Goal: Information Seeking & Learning: Learn about a topic

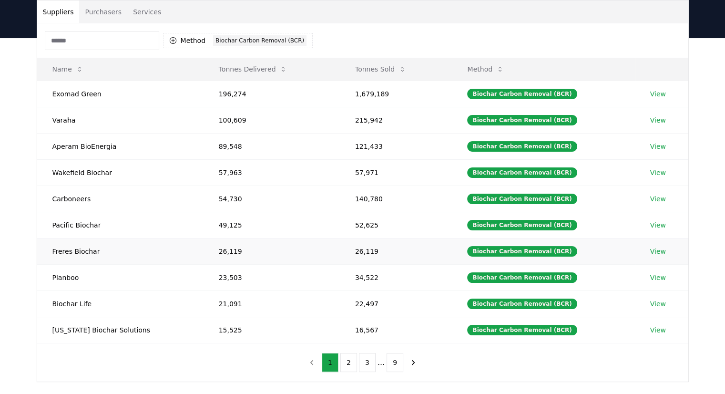
scroll to position [95, 0]
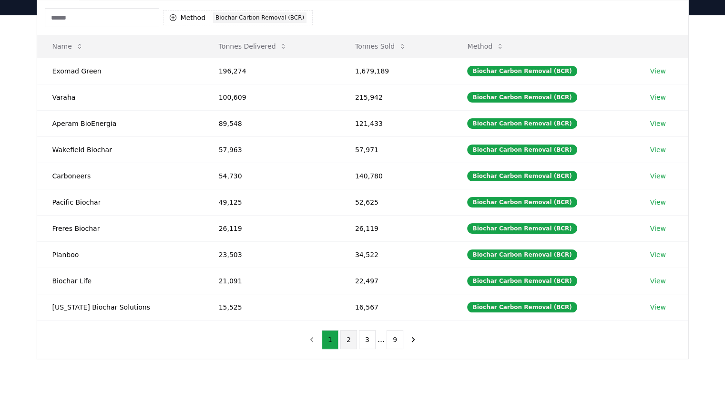
click at [346, 338] on button "2" at bounding box center [348, 339] width 17 height 19
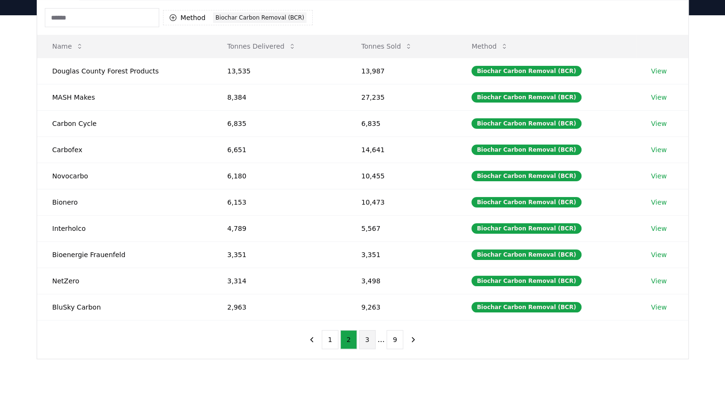
click at [366, 336] on button "3" at bounding box center [367, 339] width 17 height 19
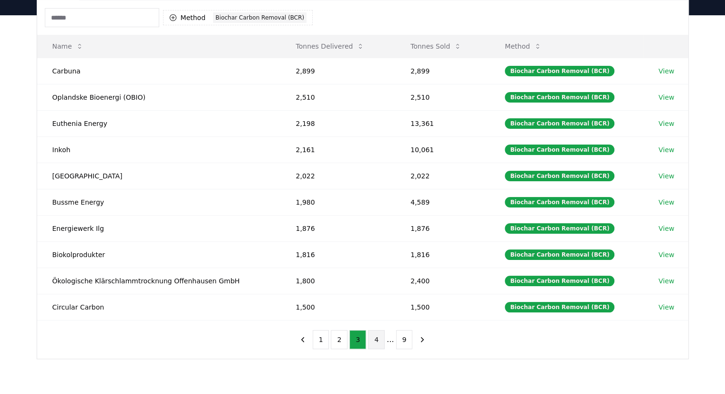
click at [384, 337] on button "4" at bounding box center [376, 339] width 17 height 19
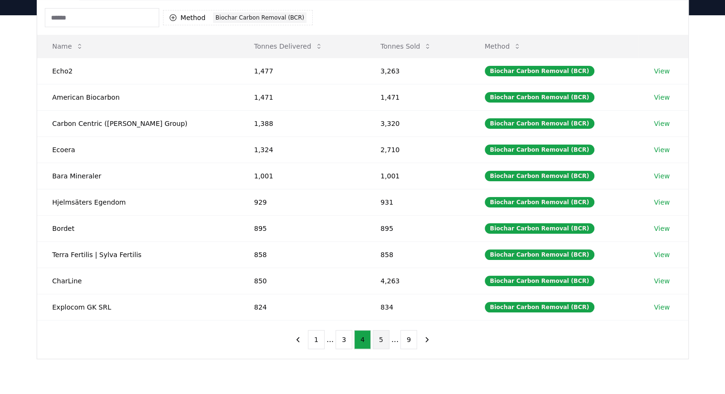
click at [384, 338] on button "5" at bounding box center [381, 339] width 17 height 19
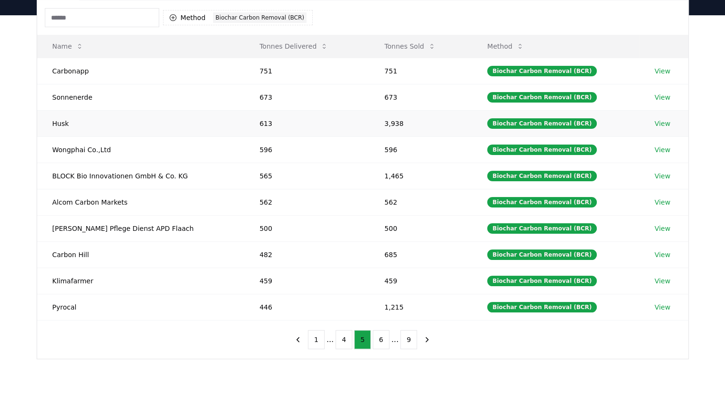
click at [655, 124] on link "View" at bounding box center [662, 124] width 16 height 10
